Goal: Navigation & Orientation: Find specific page/section

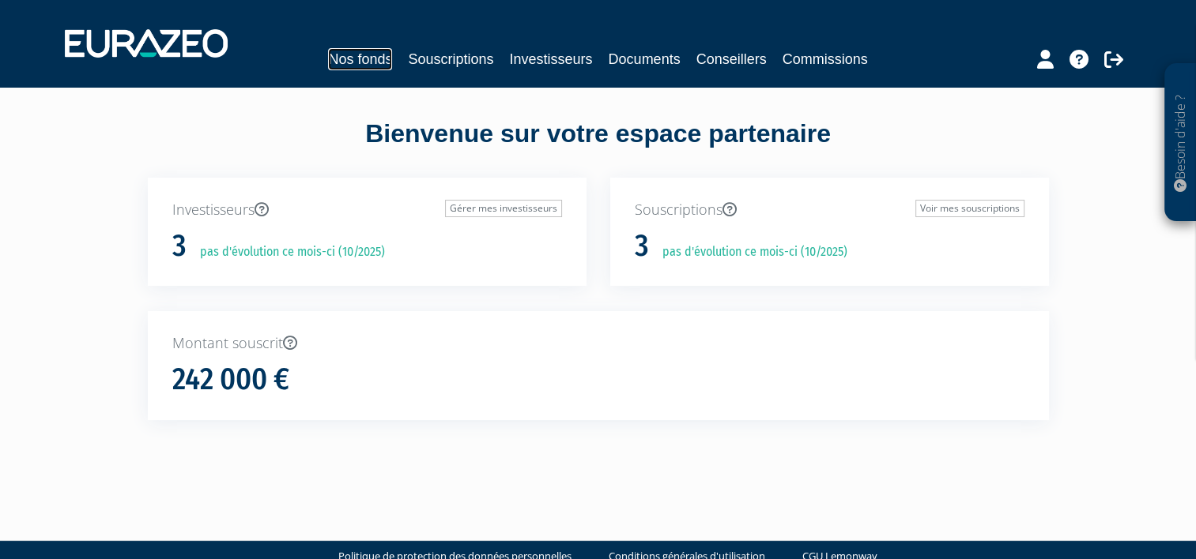
click at [343, 60] on link "Nos fonds" at bounding box center [360, 59] width 64 height 22
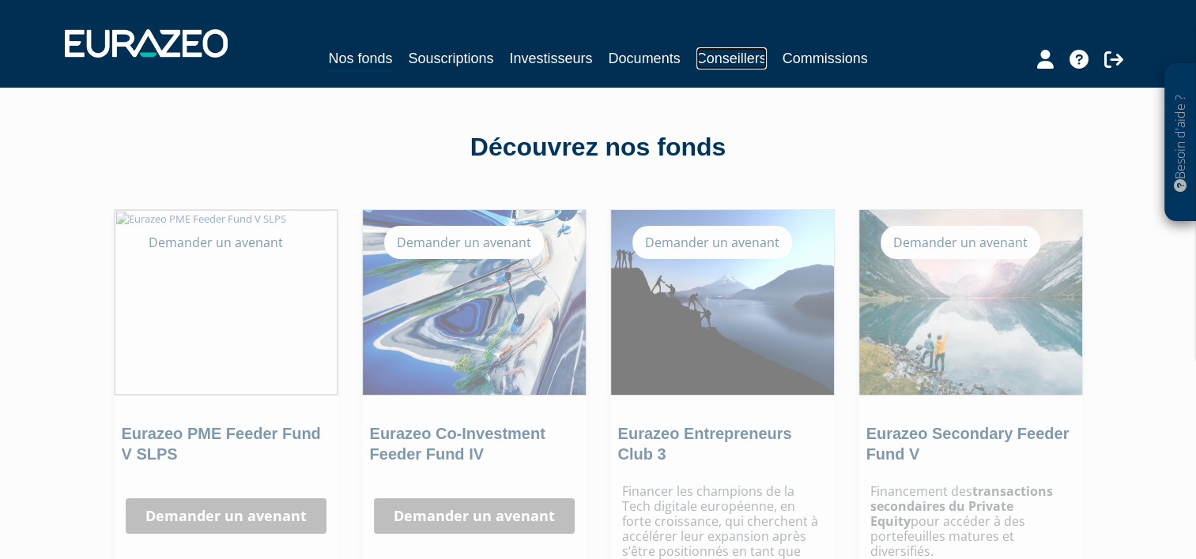
click at [730, 62] on link "Conseillers" at bounding box center [731, 58] width 70 height 22
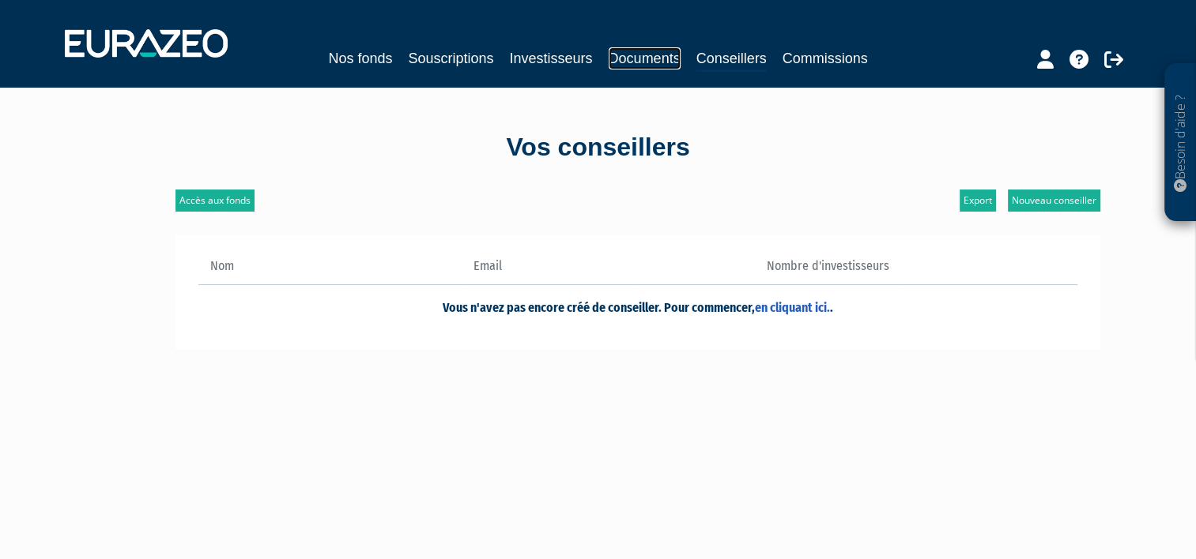
click at [627, 67] on link "Documents" at bounding box center [644, 58] width 72 height 22
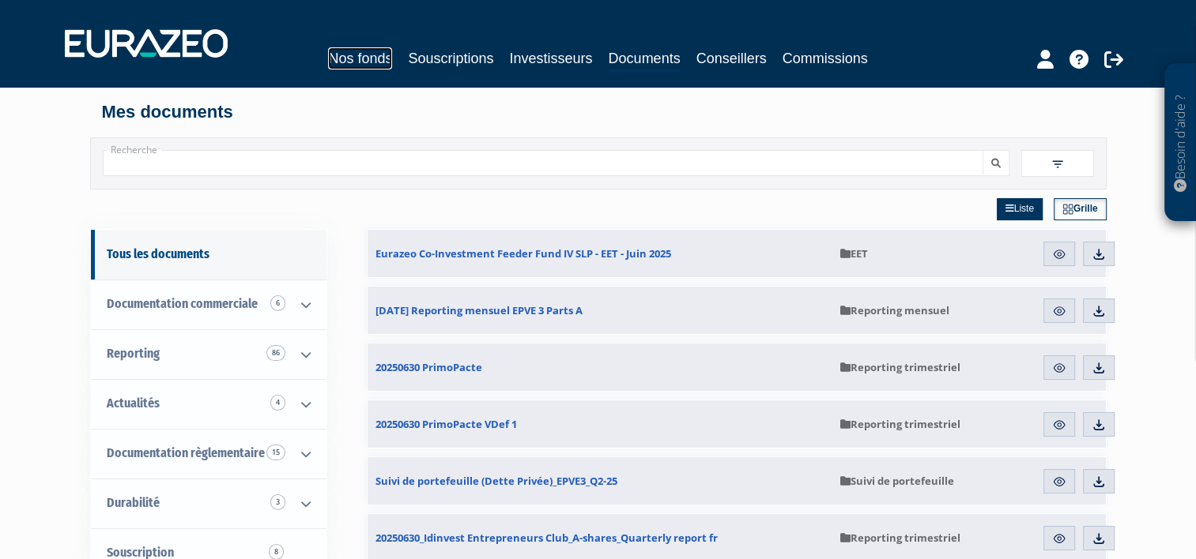
click at [362, 59] on link "Nos fonds" at bounding box center [360, 58] width 64 height 22
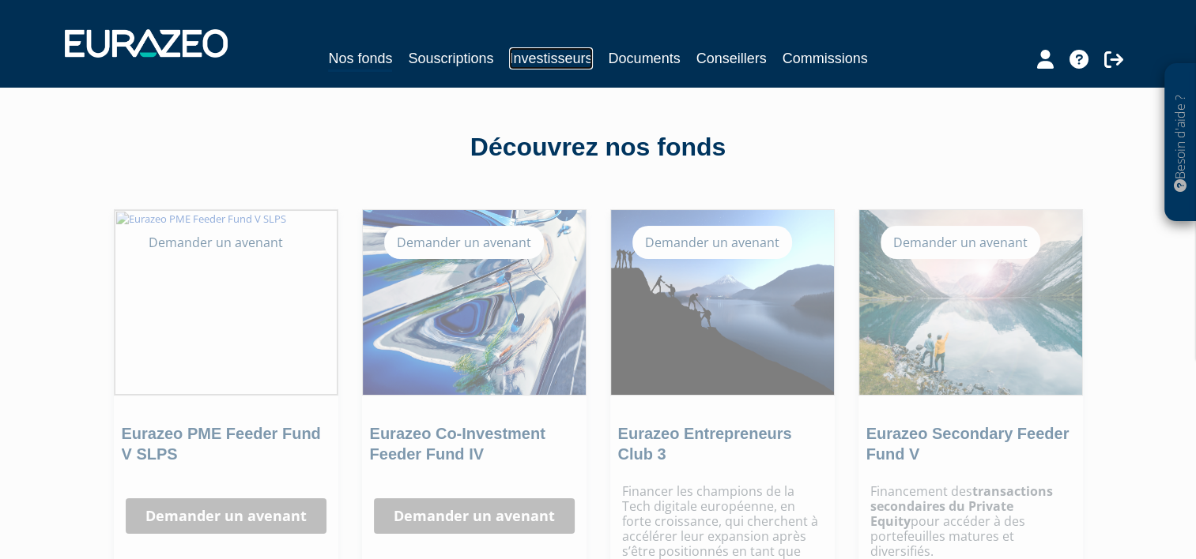
click at [579, 61] on link "Investisseurs" at bounding box center [550, 58] width 83 height 22
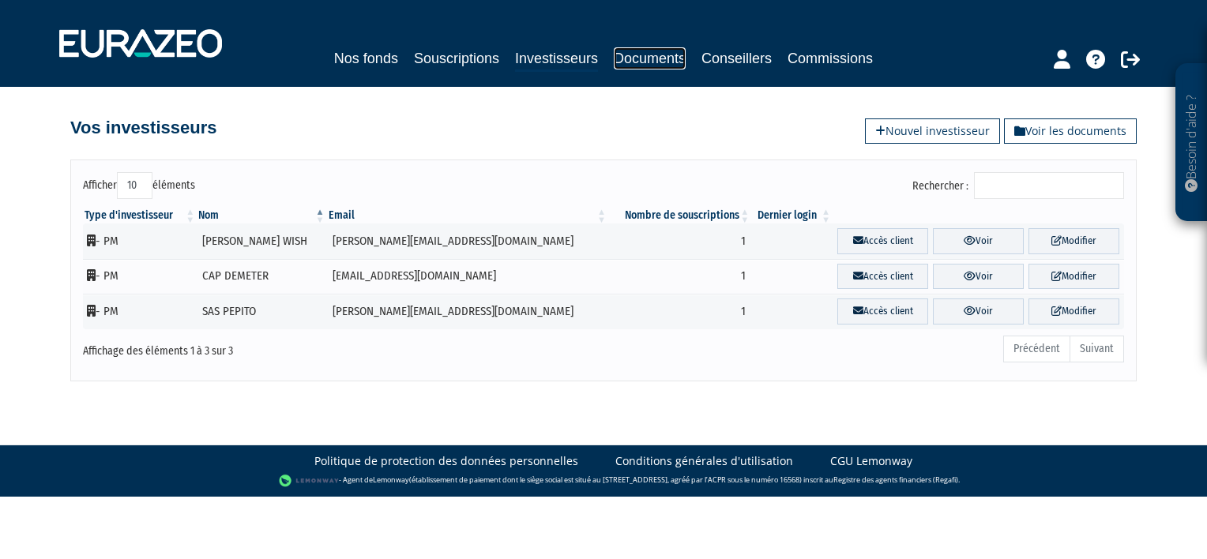
click at [639, 62] on link "Documents" at bounding box center [650, 58] width 72 height 22
